Goal: Find contact information: Find contact information

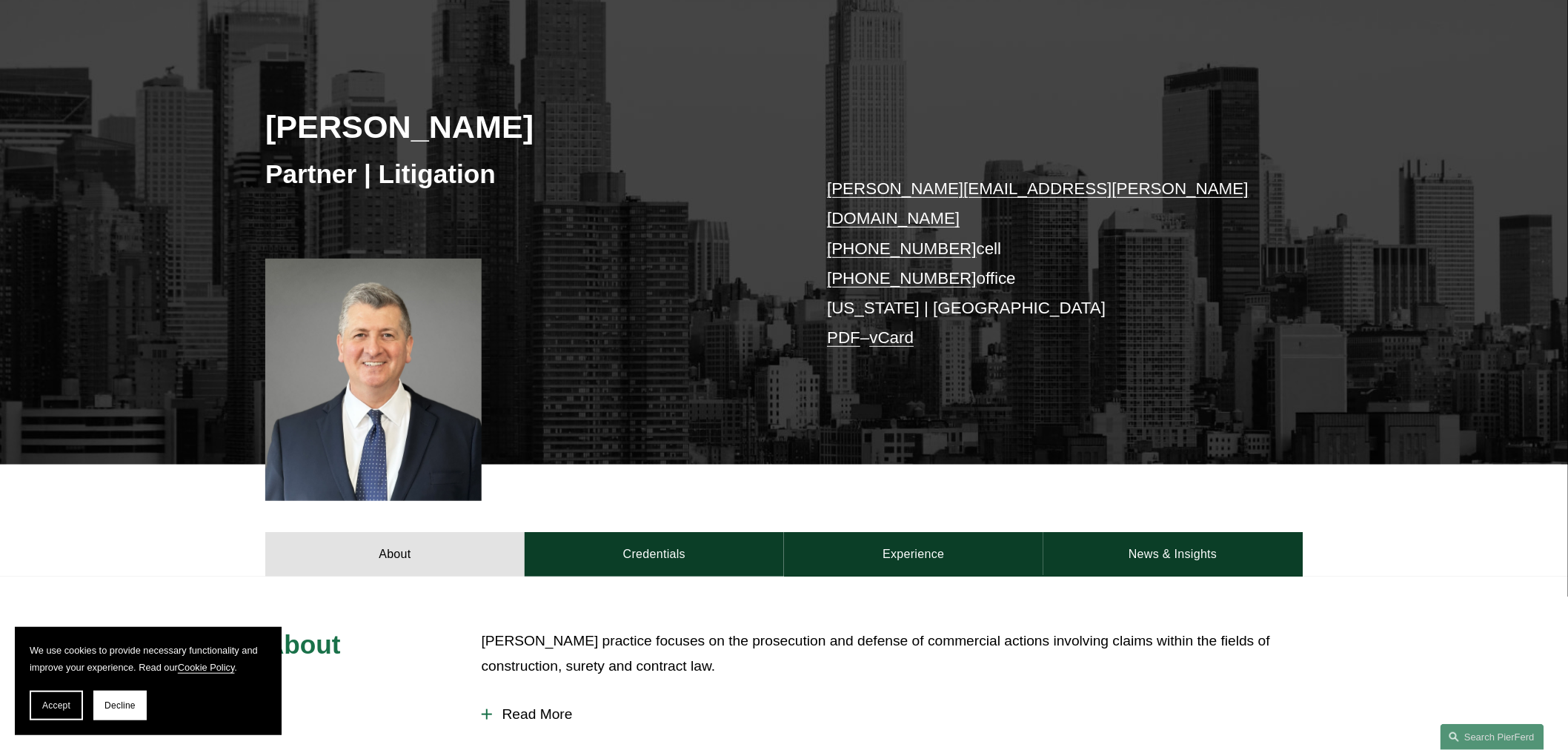
scroll to position [164, 0]
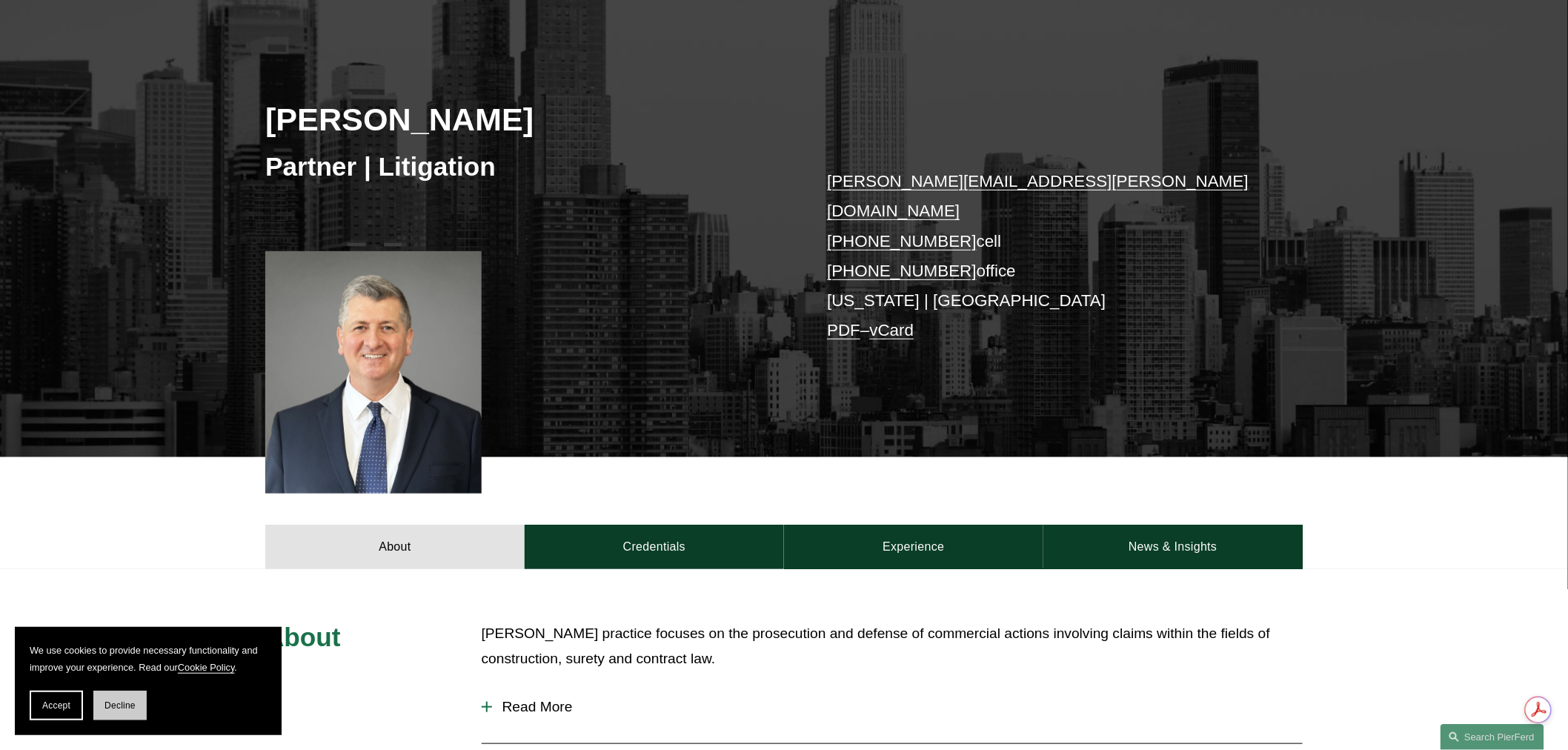
click at [114, 704] on span "Decline" at bounding box center [119, 705] width 31 height 11
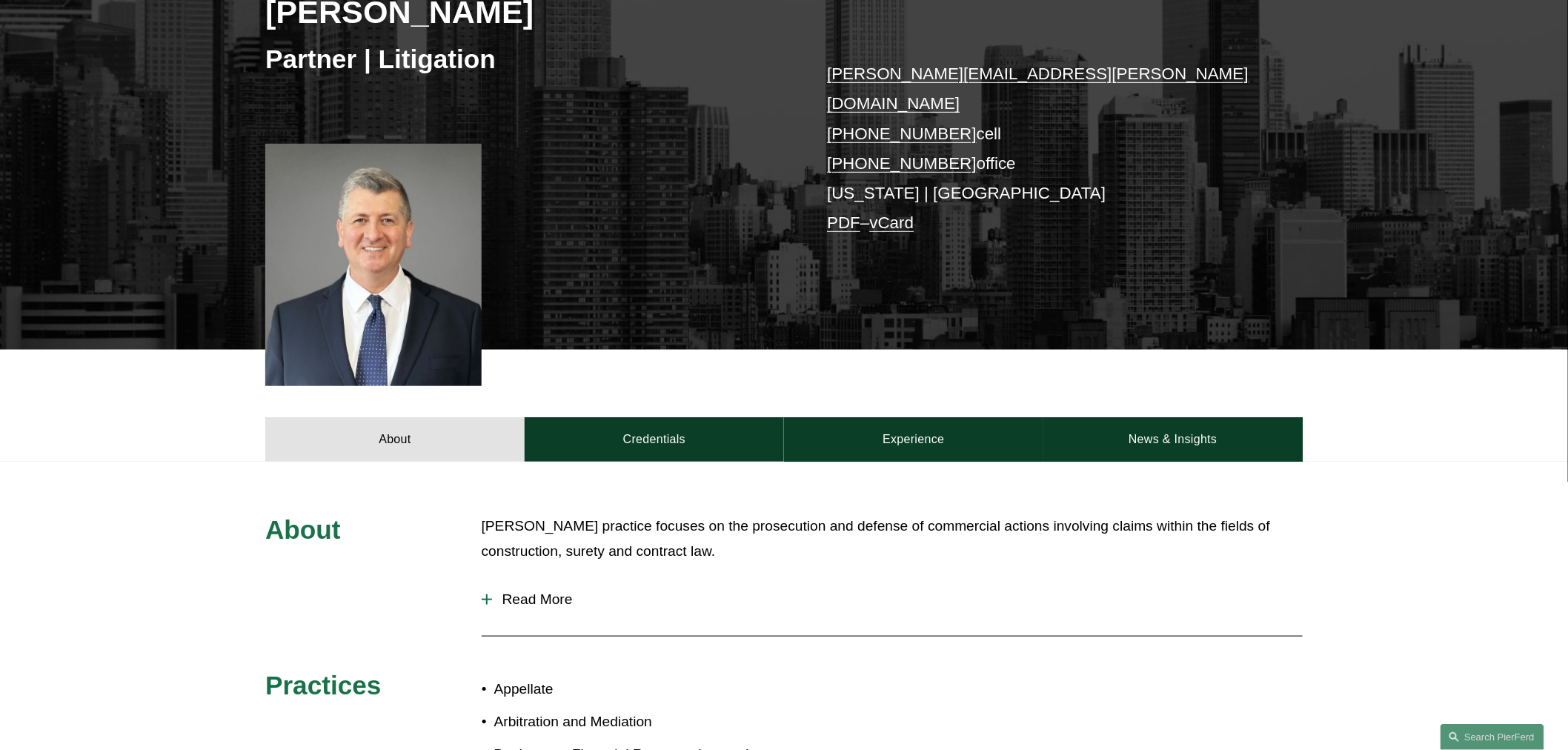
scroll to position [247, 0]
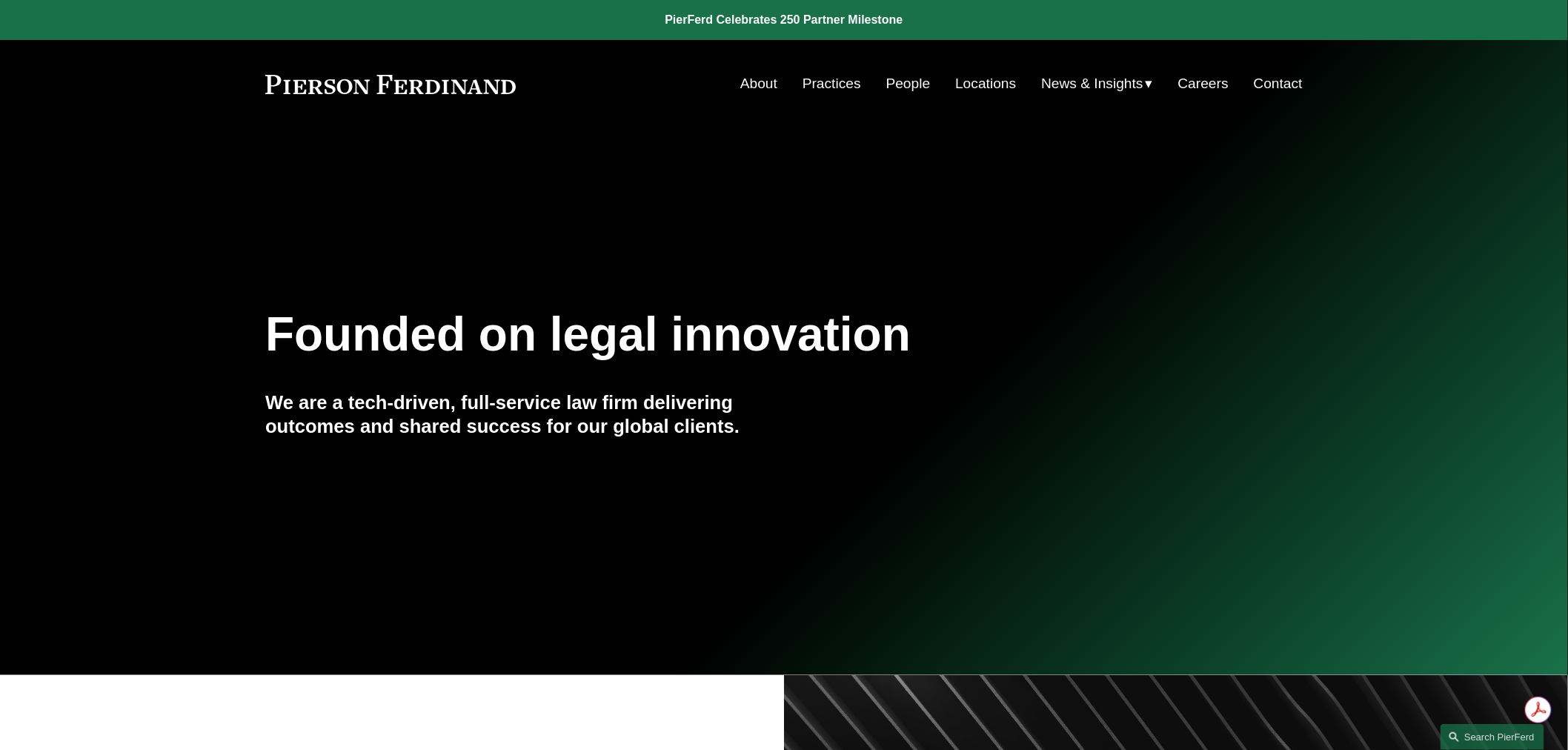
click at [980, 85] on link "Locations" at bounding box center [986, 83] width 61 height 28
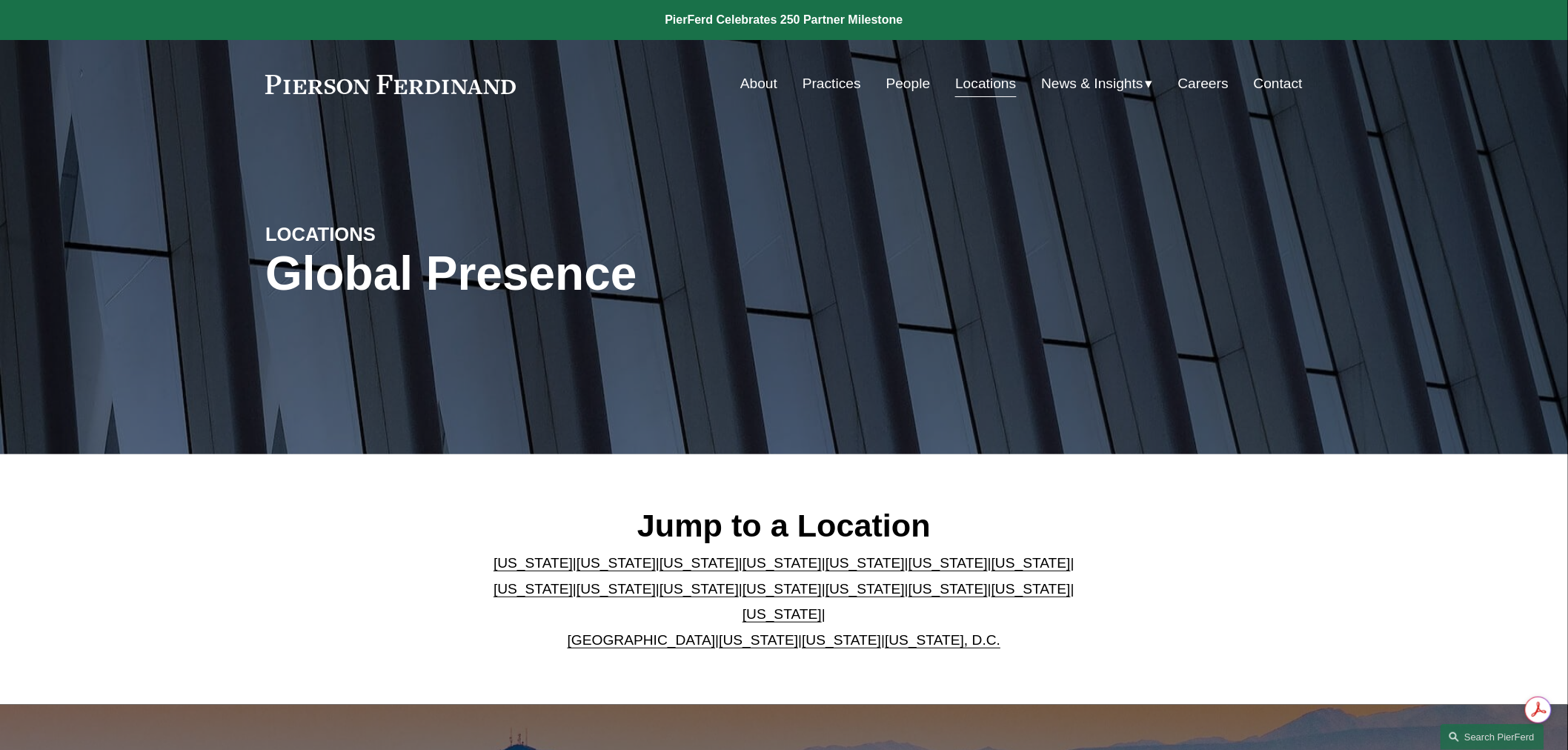
click at [742, 595] on link "New York" at bounding box center [782, 589] width 79 height 16
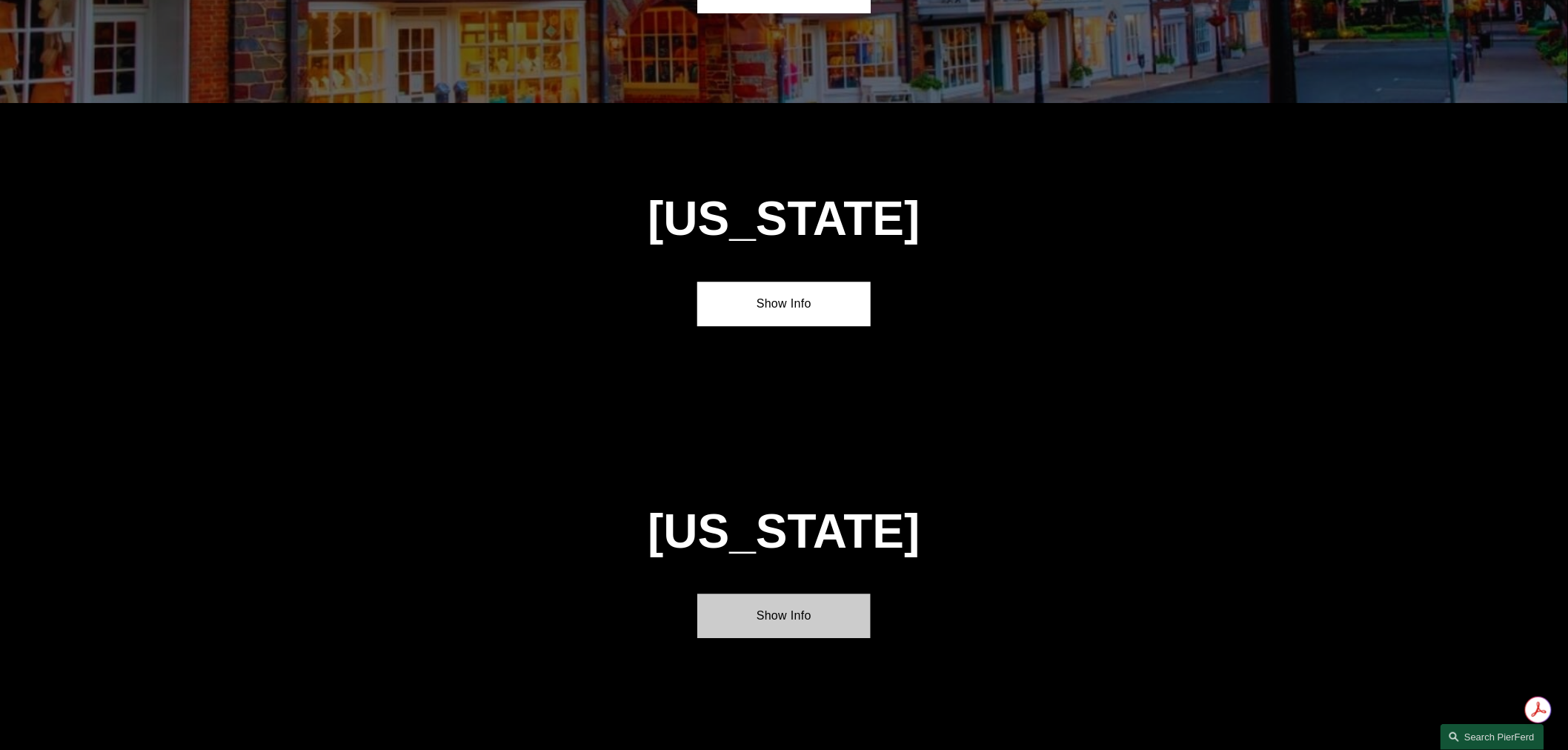
scroll to position [3825, 0]
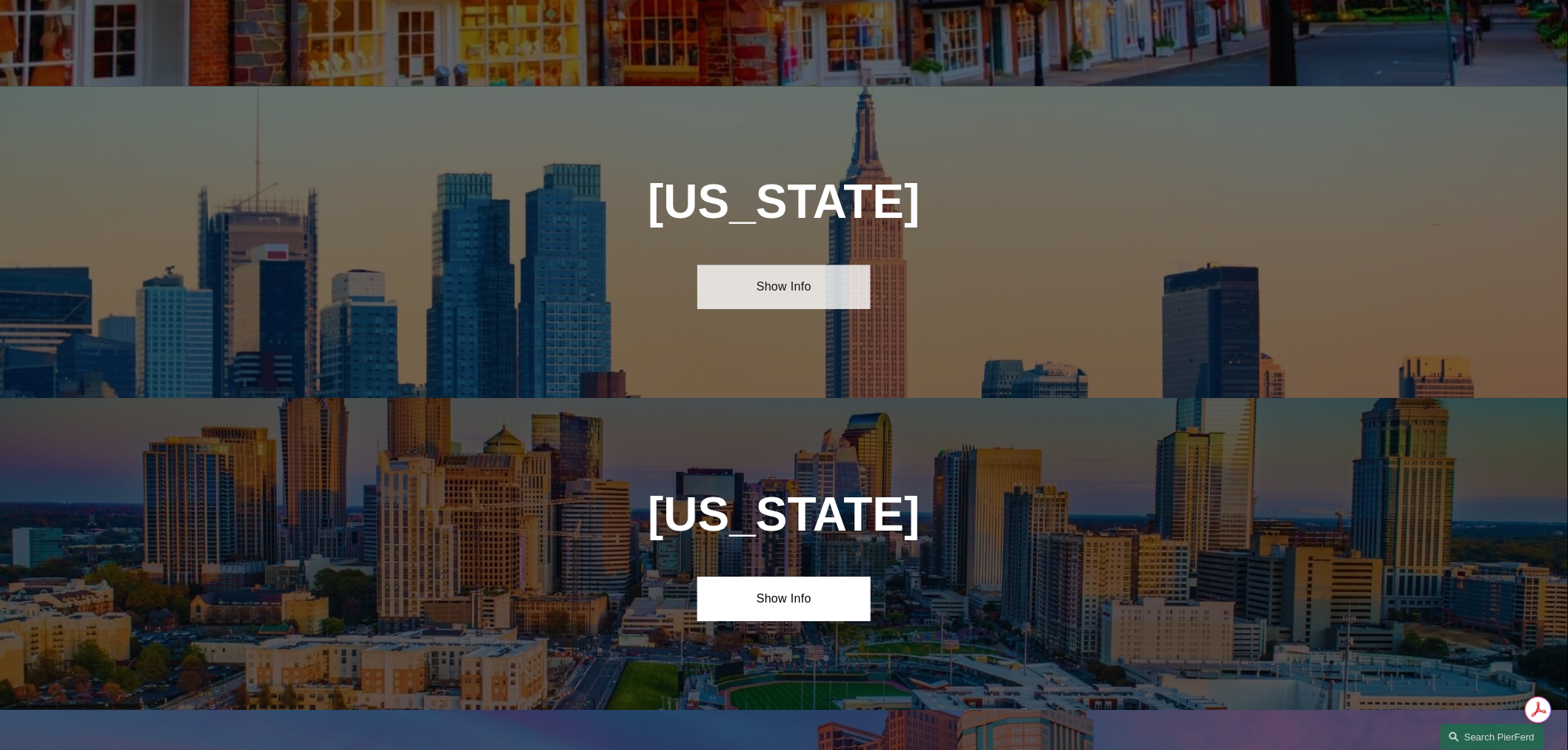
click at [771, 264] on link "Show Info" at bounding box center [784, 286] width 173 height 45
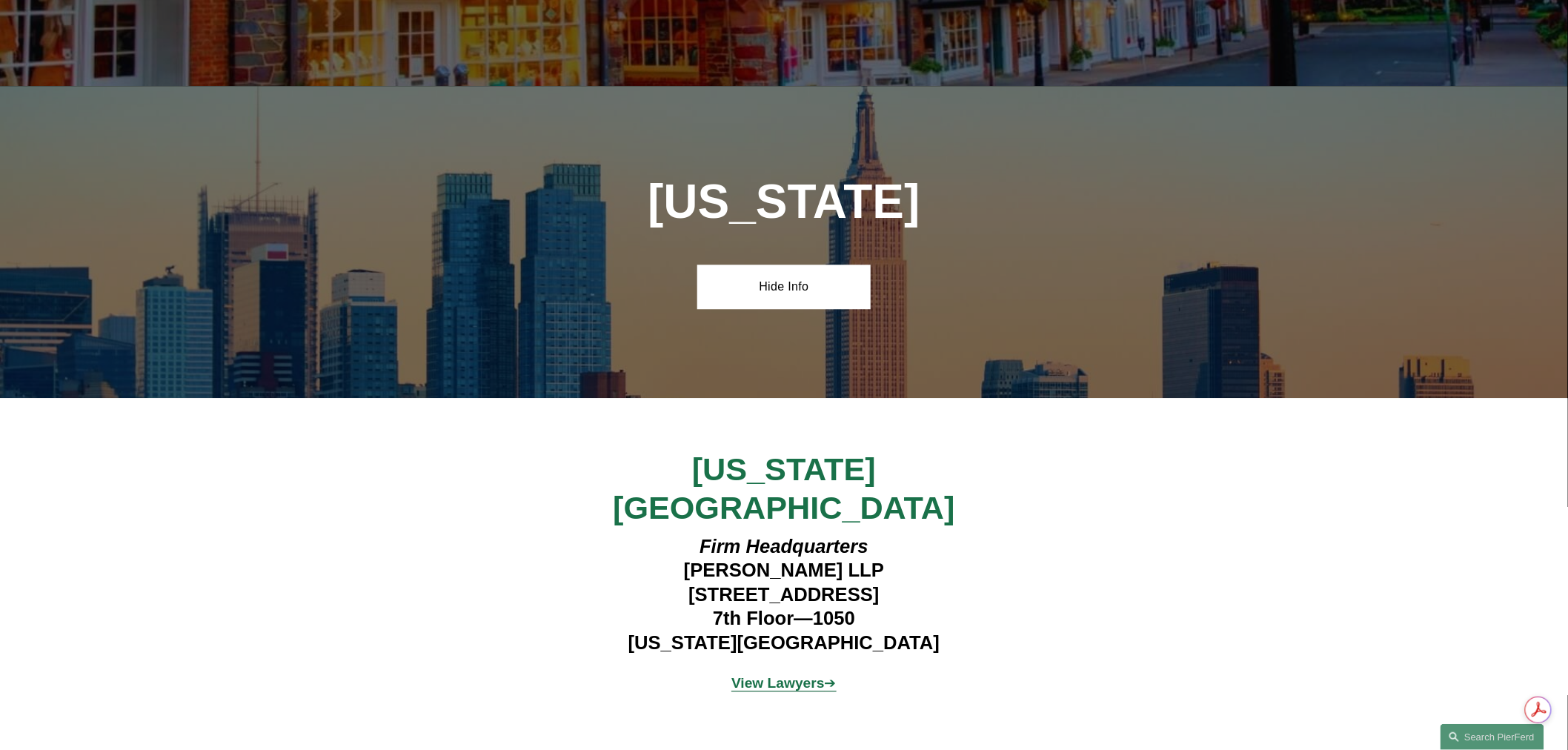
drag, startPoint x: 657, startPoint y: 476, endPoint x: 913, endPoint y: 477, distance: 256.0
click at [913, 534] on h4 "Firm Headquarters Pierson Ferdinand LLP 1270 Avenue of the Americas 7th Floor—1…" at bounding box center [784, 594] width 432 height 120
copy h4 "1270 Avenue of the Americas"
